Goal: Task Accomplishment & Management: Use online tool/utility

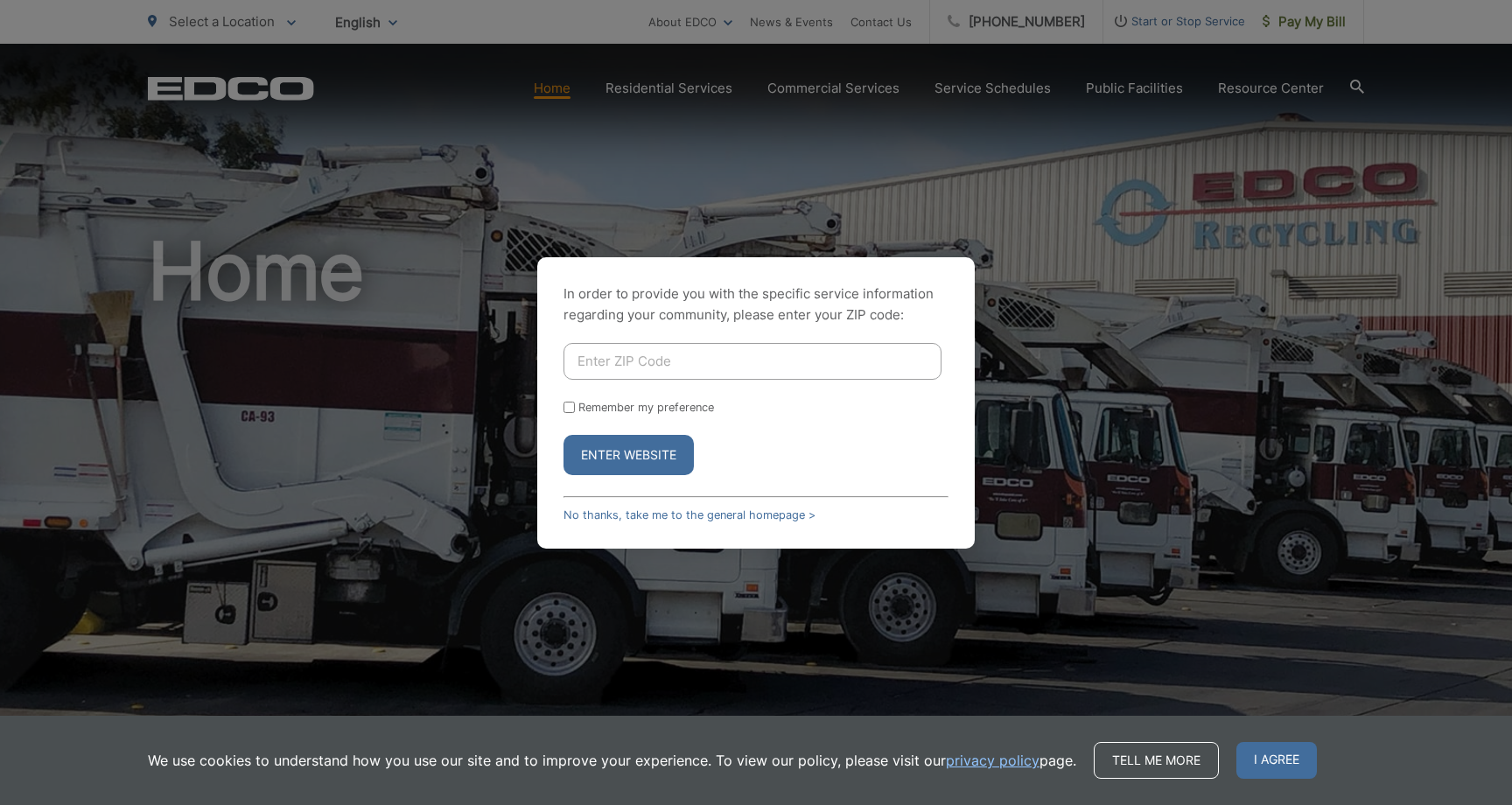
click at [734, 360] on input "Enter ZIP Code" at bounding box center [753, 361] width 378 height 36
type input "92029"
click at [658, 458] on button "Enter Website" at bounding box center [629, 455] width 130 height 40
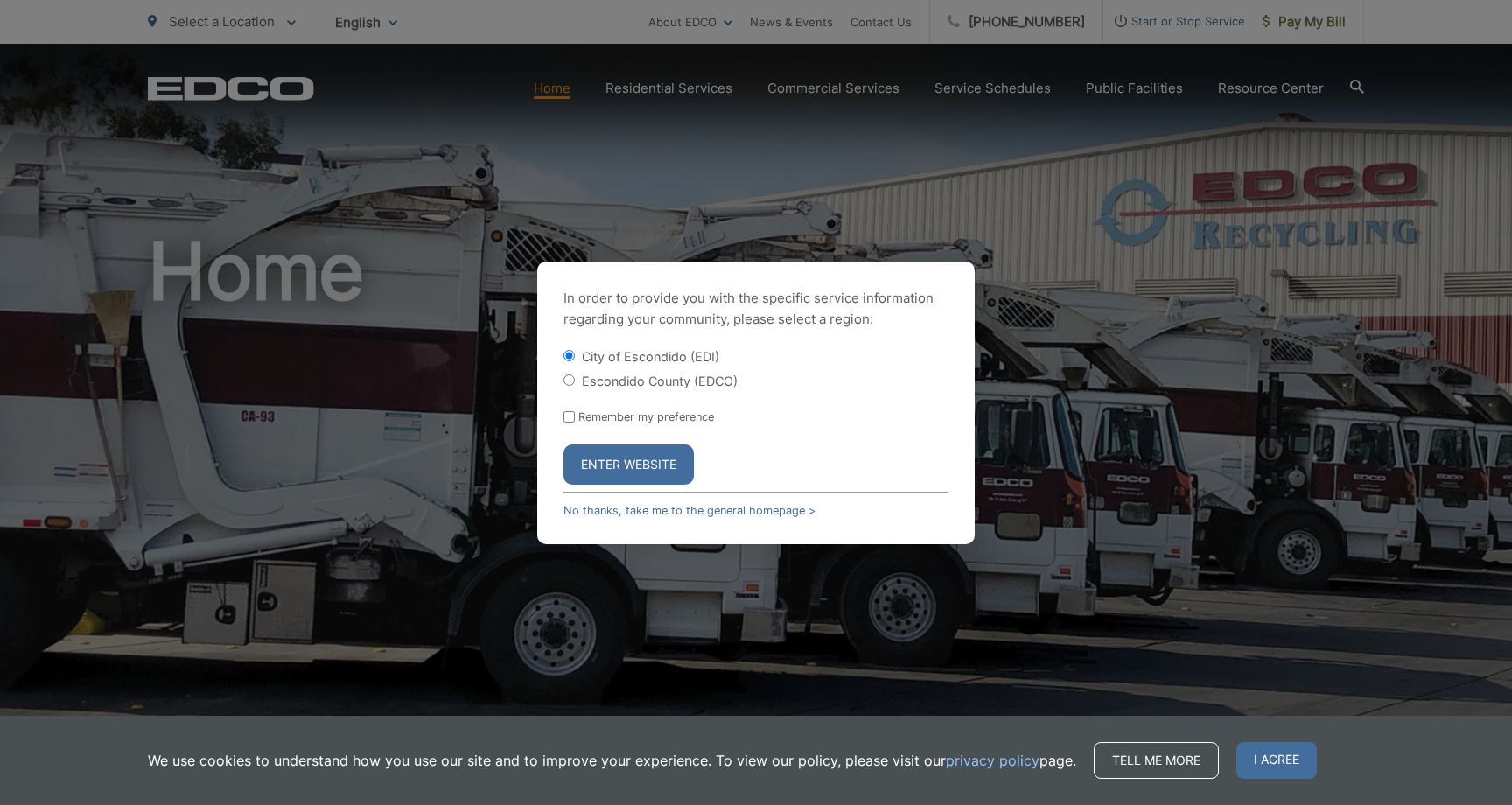
click at [648, 380] on label "Escondido County (EDCO)" at bounding box center [660, 381] width 155 height 15
click at [575, 380] on input "Escondido County (EDCO)" at bounding box center [570, 380] width 12 height 12
radio input "true"
click at [635, 464] on button "Enter Website" at bounding box center [629, 465] width 130 height 40
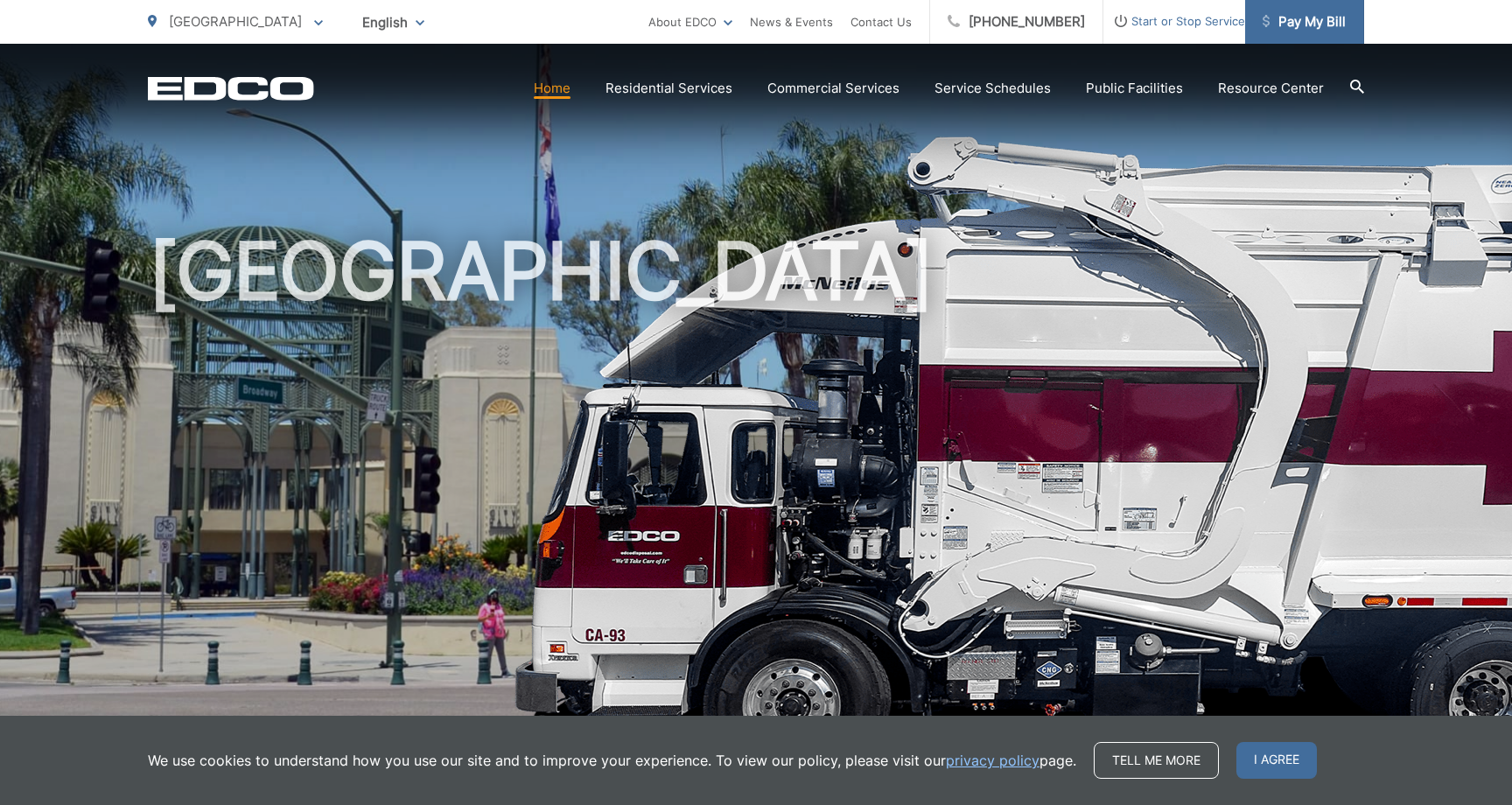
click at [1301, 23] on span "Pay My Bill" at bounding box center [1304, 22] width 83 height 21
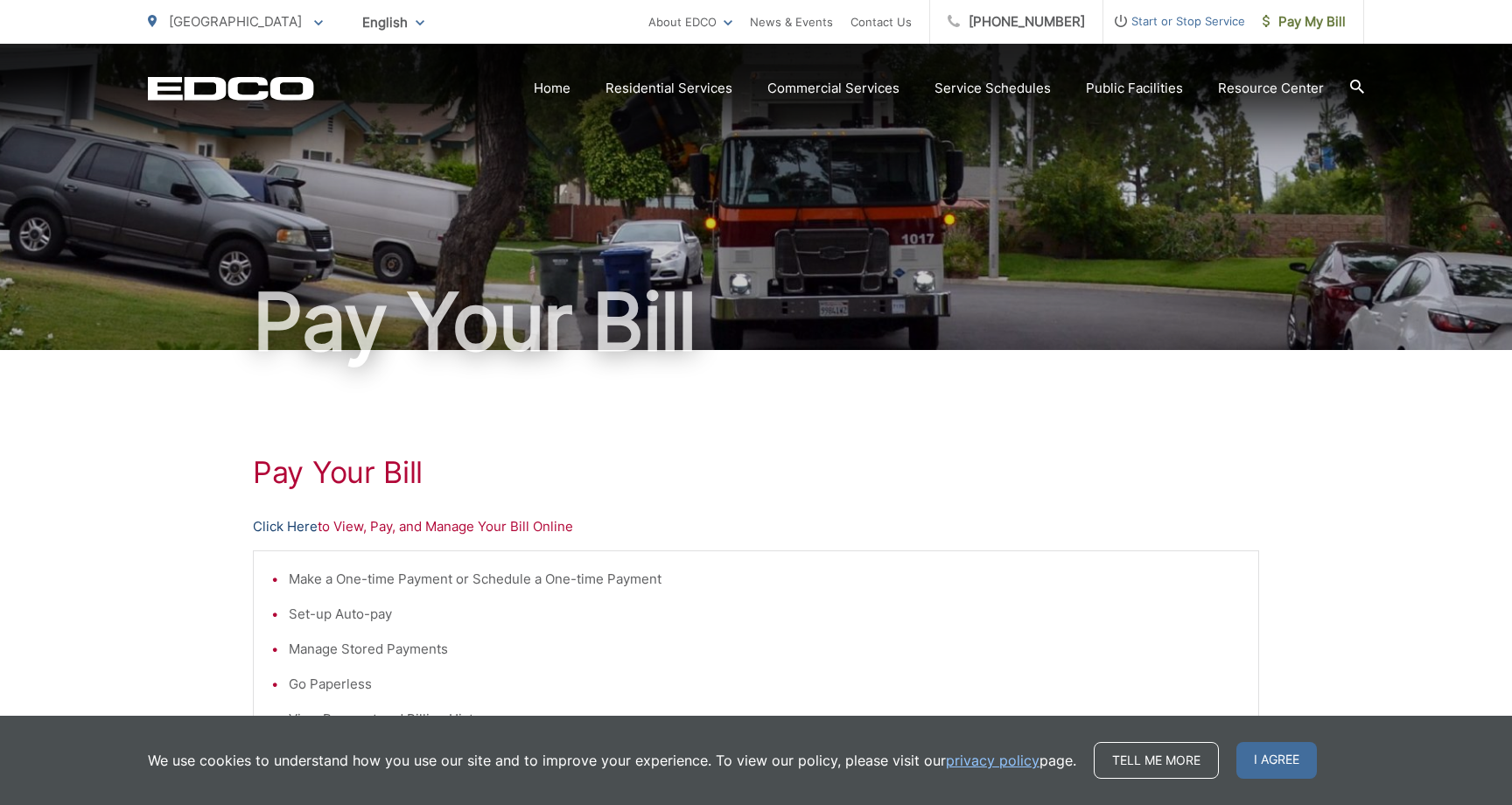
click at [276, 533] on link "Click Here" at bounding box center [286, 527] width 65 height 21
